Goal: Task Accomplishment & Management: Complete application form

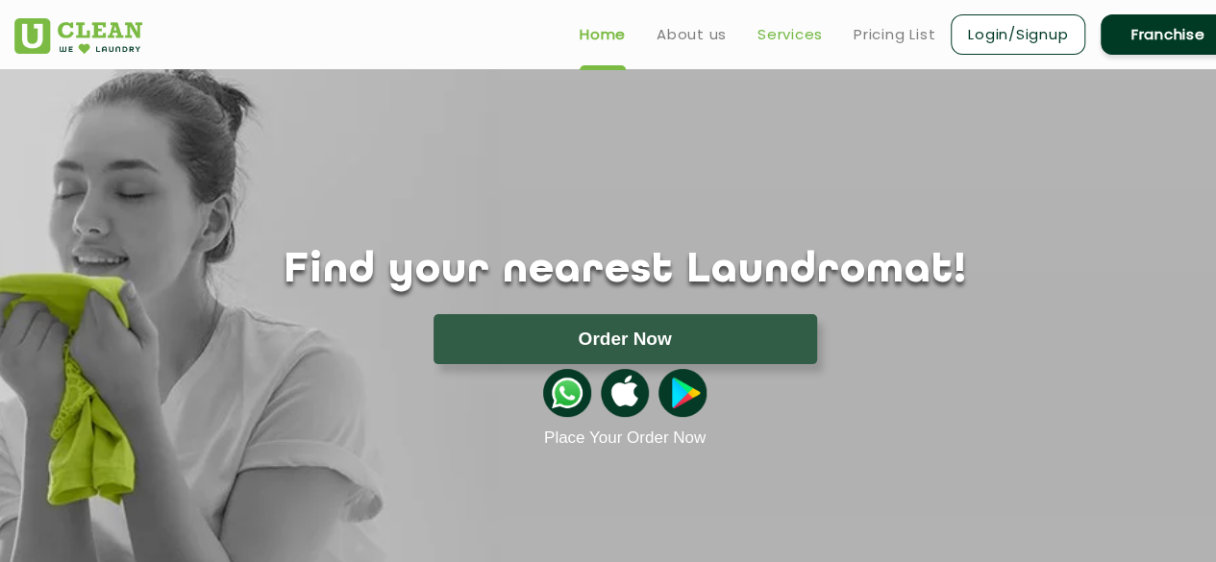
click at [798, 29] on link "Services" at bounding box center [789, 34] width 65 height 23
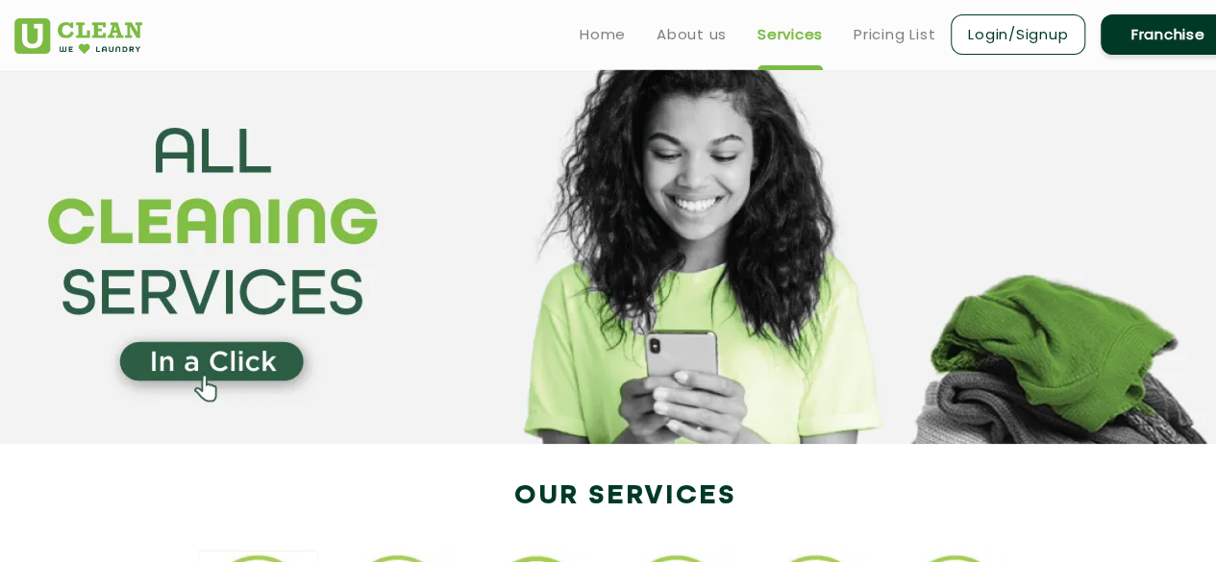
click at [1149, 34] on link "Franchise" at bounding box center [1167, 34] width 135 height 40
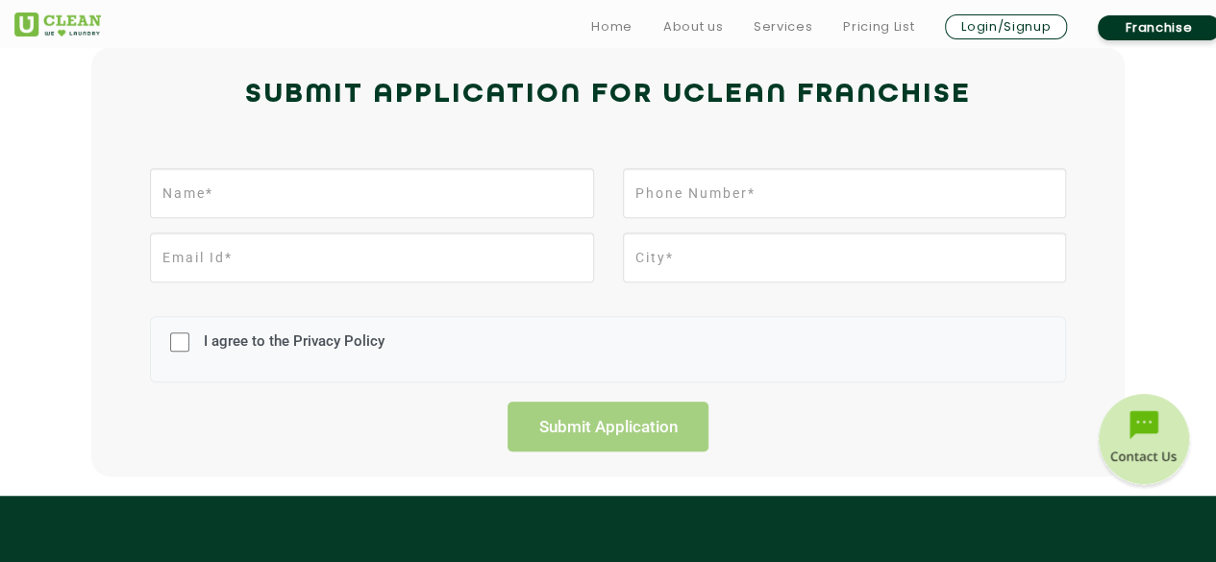
scroll to position [461, 0]
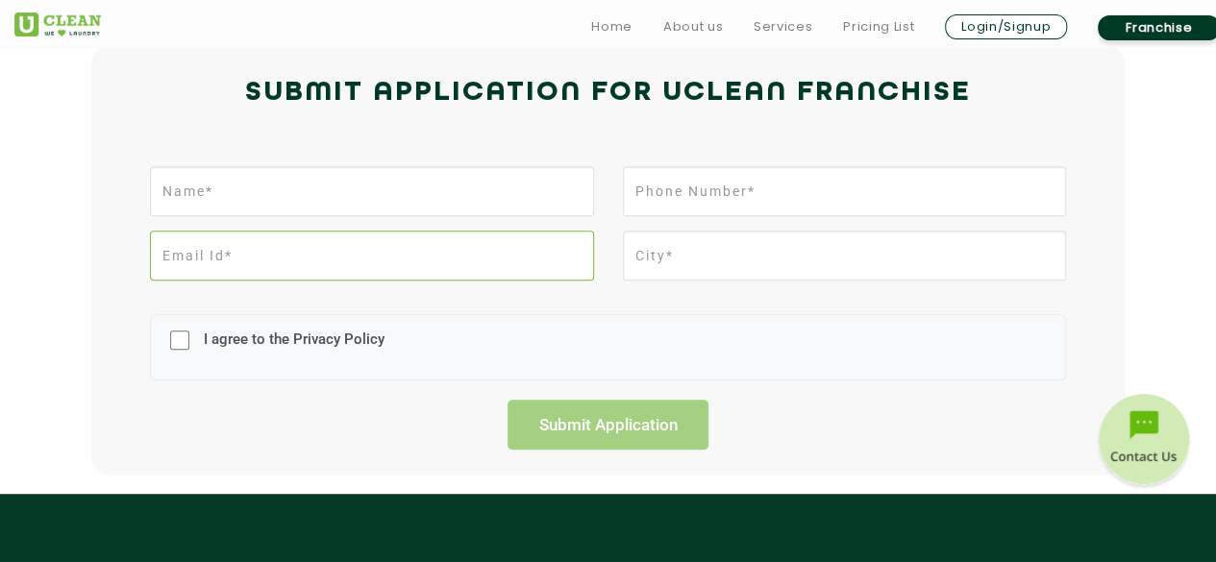
click at [321, 255] on input "email" at bounding box center [371, 256] width 443 height 50
click at [0, 322] on div "I agree to the Privacy Policy Submit Application" at bounding box center [608, 303] width 1249 height 293
